Goal: Find contact information: Find contact information

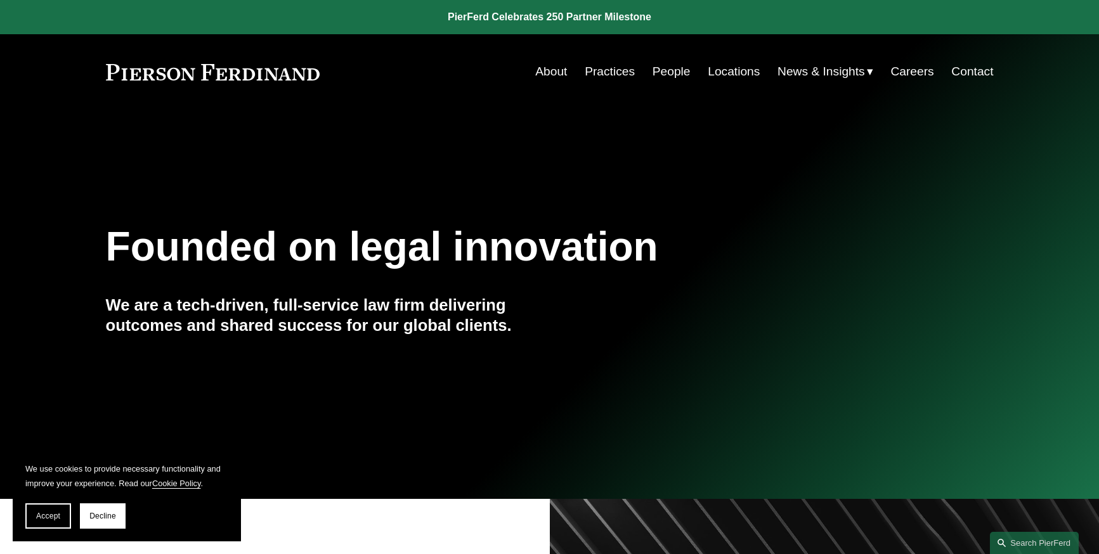
click at [614, 70] on link "Practices" at bounding box center [610, 72] width 50 height 24
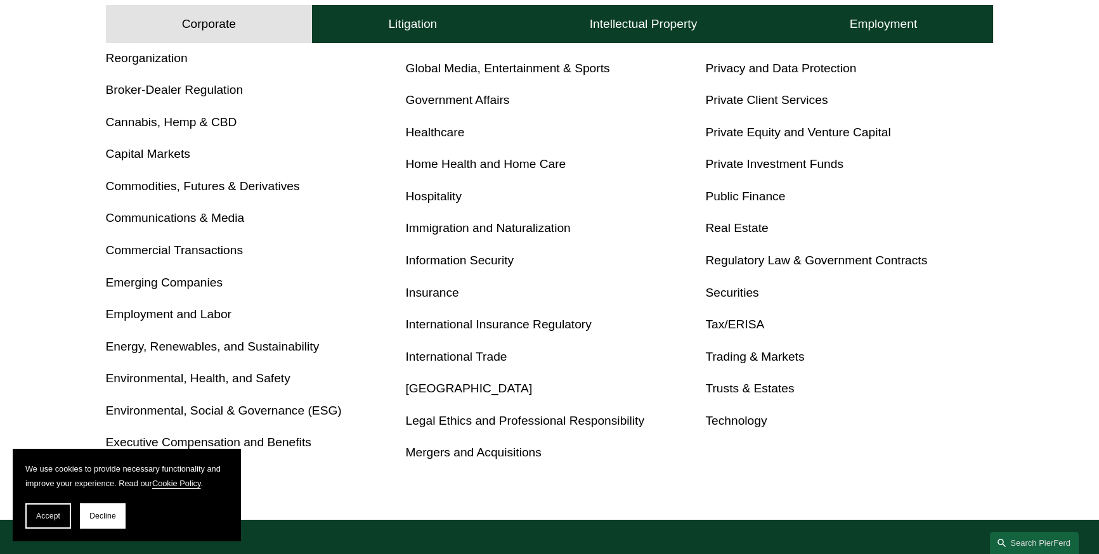
scroll to position [623, 0]
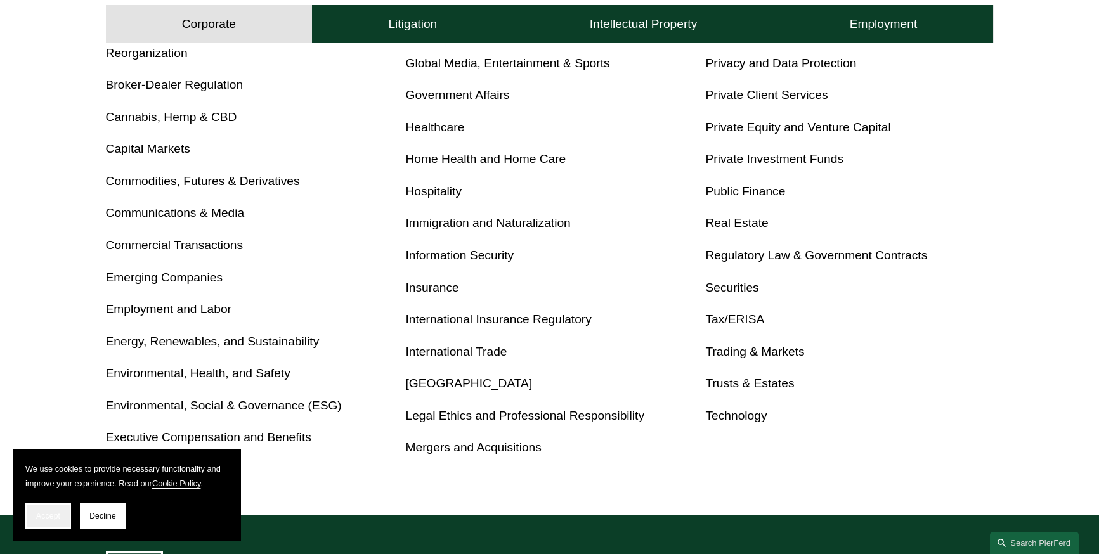
click at [56, 520] on span "Accept" at bounding box center [48, 516] width 24 height 9
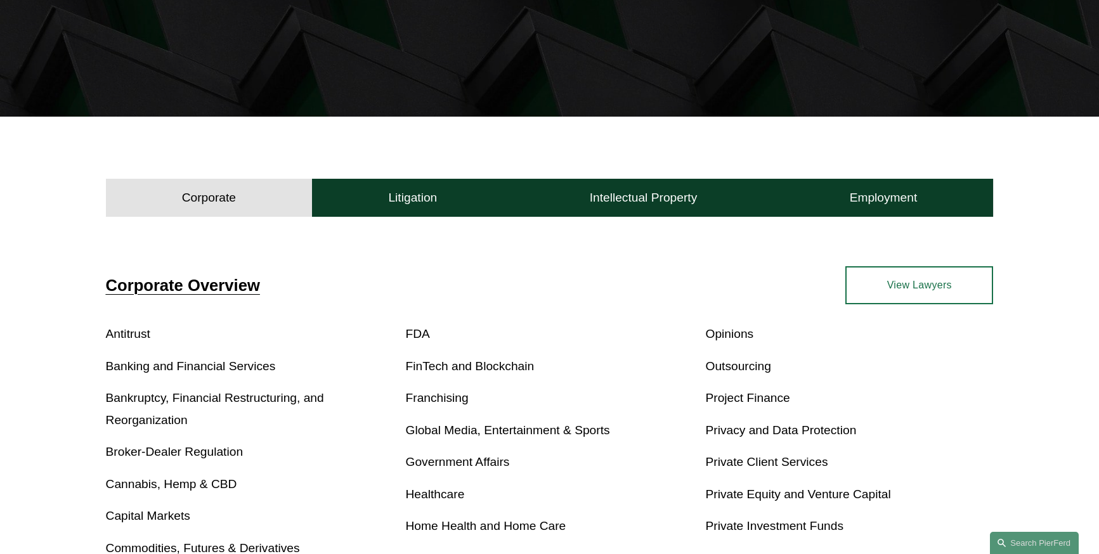
scroll to position [264, 0]
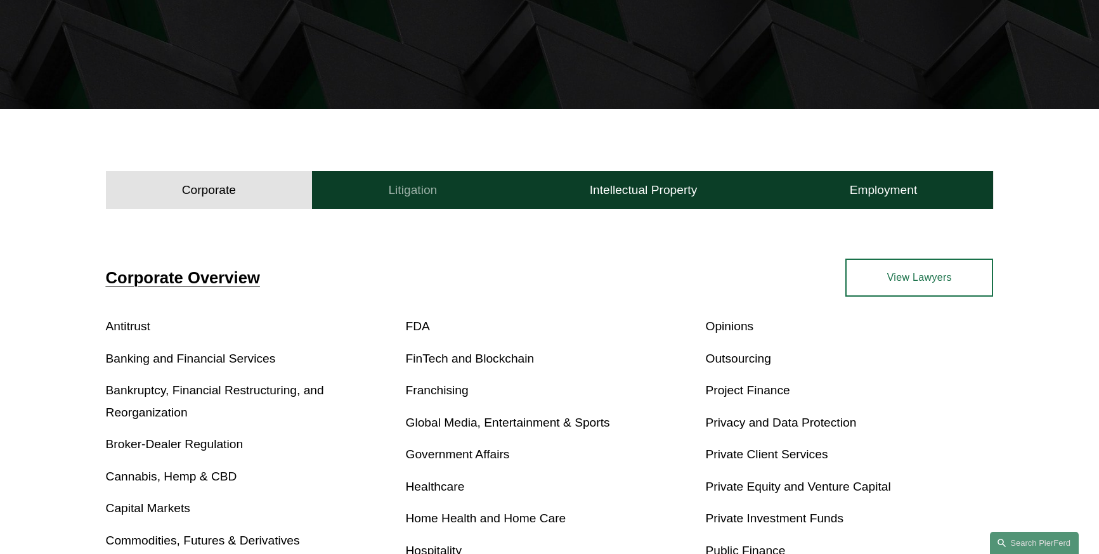
click at [406, 186] on h4 "Litigation" at bounding box center [412, 190] width 49 height 15
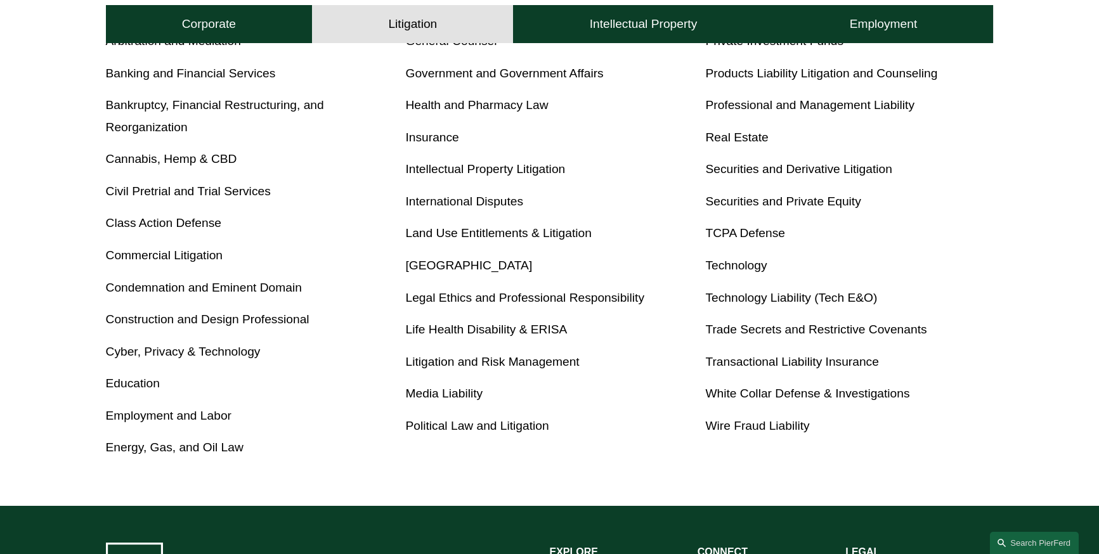
scroll to position [0, 0]
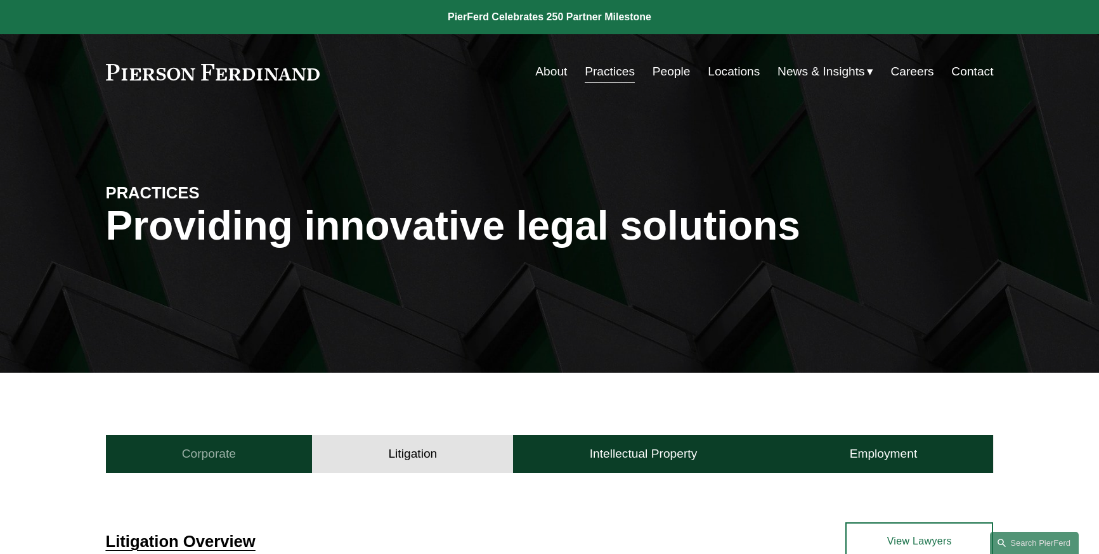
click at [205, 453] on h4 "Corporate" at bounding box center [209, 453] width 54 height 15
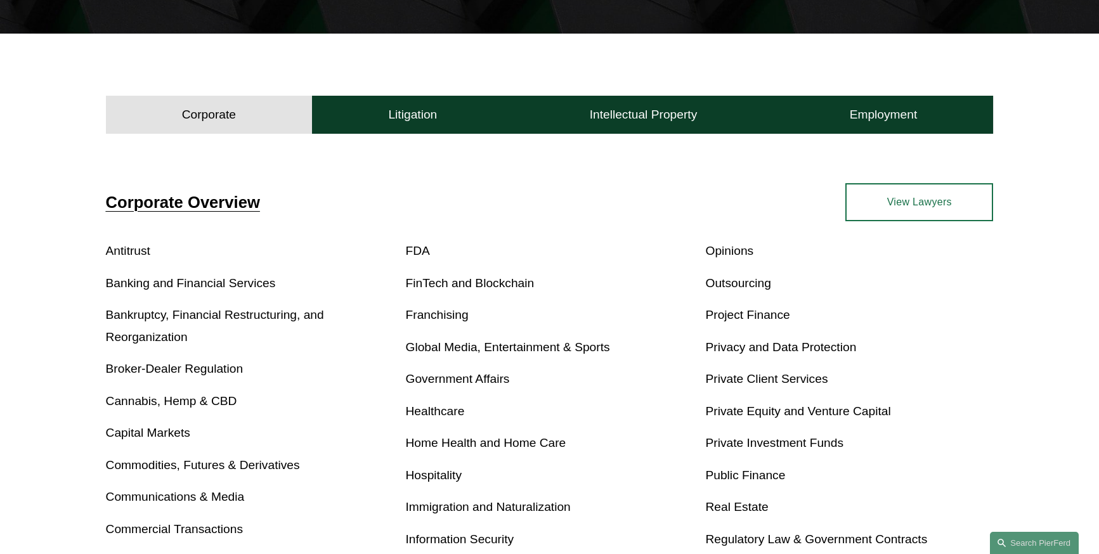
scroll to position [343, 0]
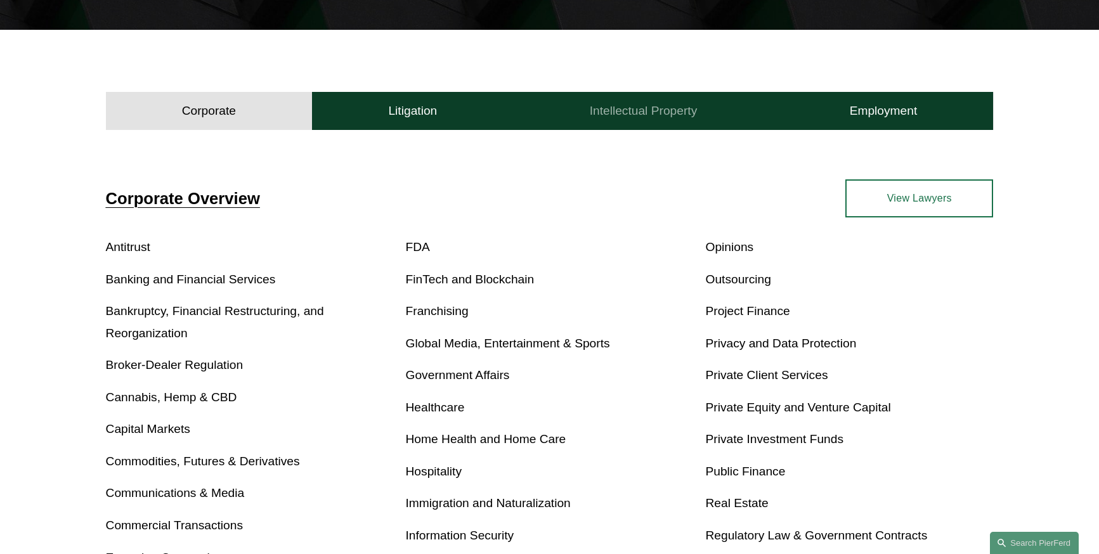
click at [666, 112] on h4 "Intellectual Property" at bounding box center [644, 110] width 108 height 15
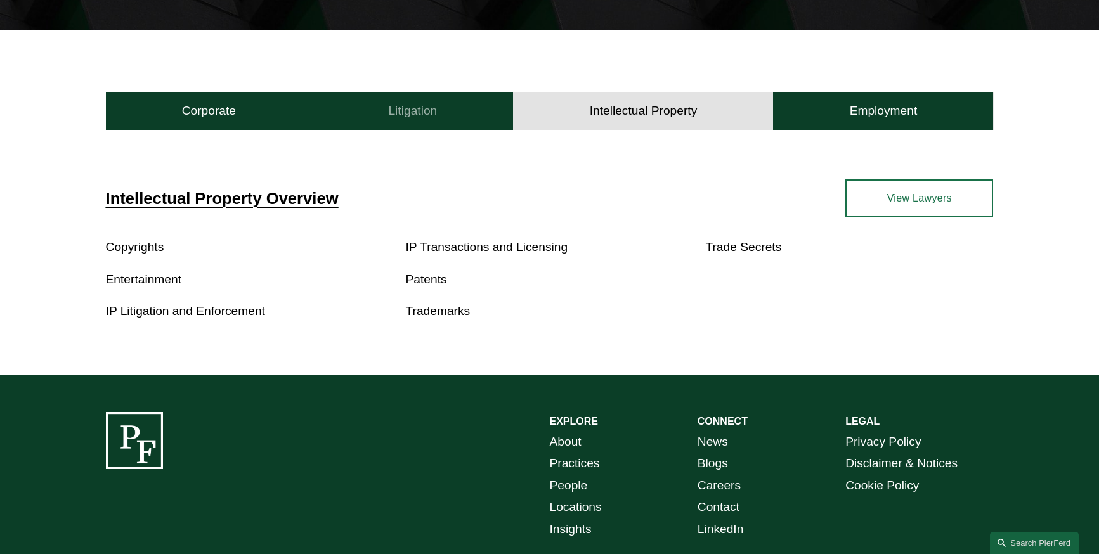
click at [426, 98] on button "Litigation" at bounding box center [412, 111] width 201 height 38
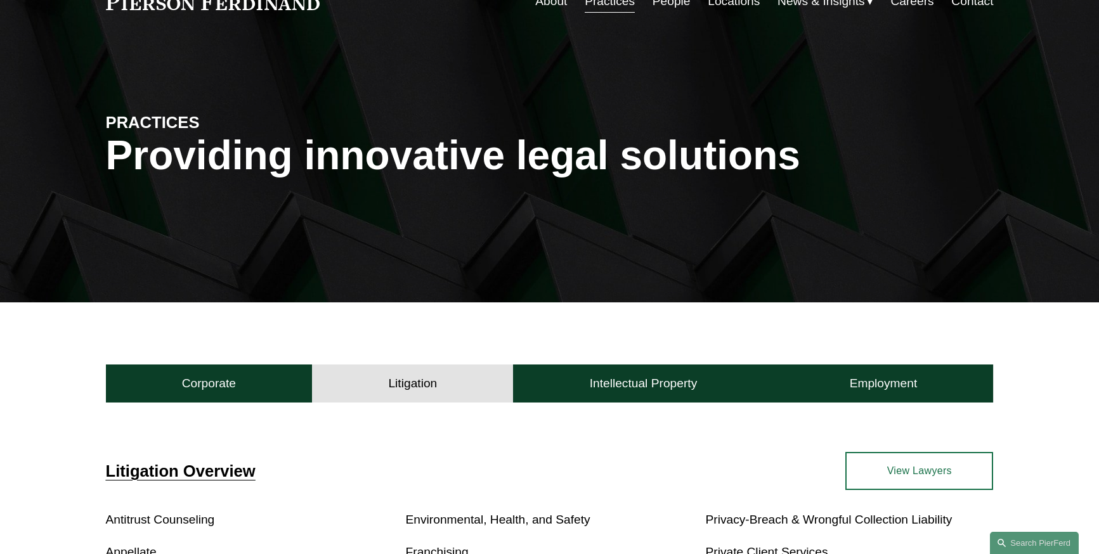
scroll to position [0, 0]
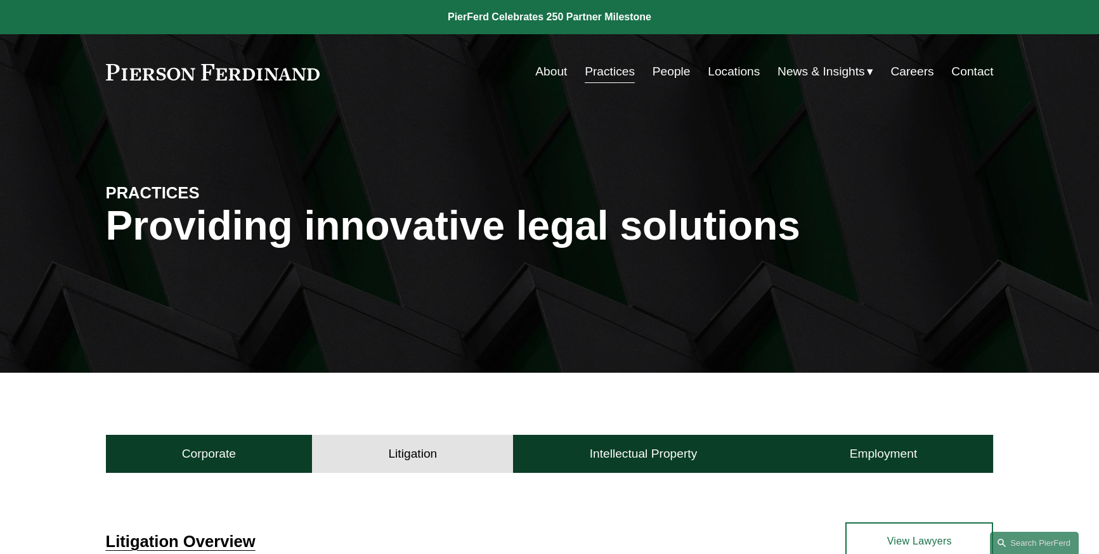
click at [954, 68] on link "Contact" at bounding box center [972, 72] width 42 height 24
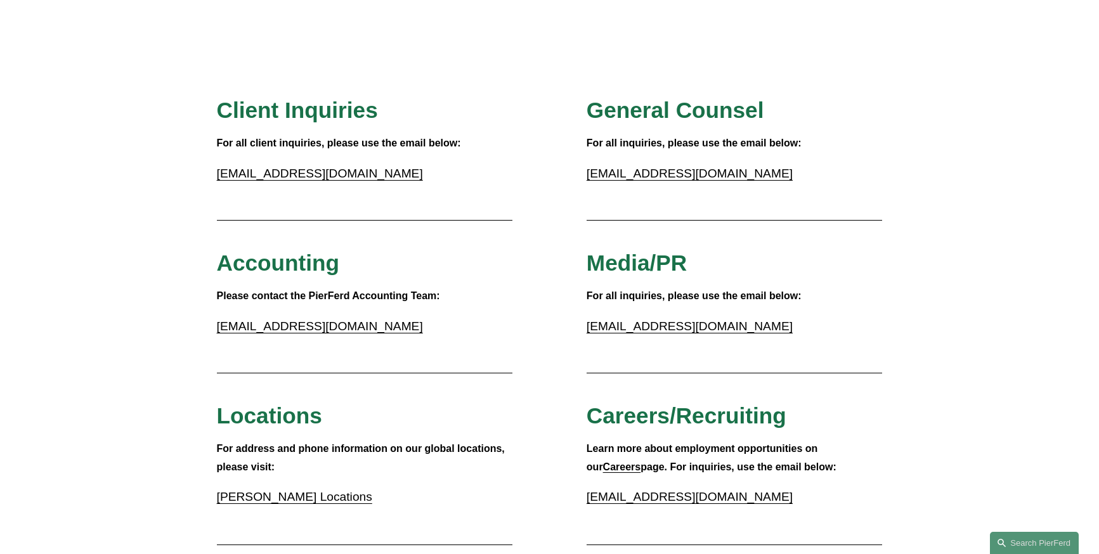
scroll to position [86, 0]
click at [298, 177] on link "inquiries@pierferd.com" at bounding box center [320, 172] width 206 height 13
